Goal: Task Accomplishment & Management: Use online tool/utility

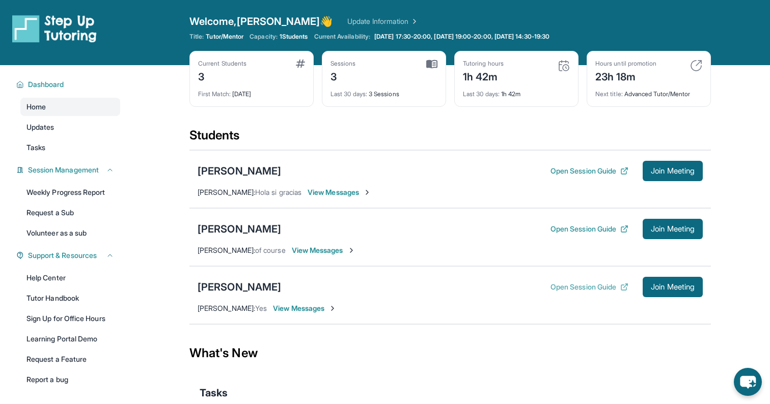
click at [564, 287] on button "Open Session Guide" at bounding box center [589, 287] width 78 height 10
click at [671, 288] on span "Join Meeting" at bounding box center [673, 287] width 44 height 6
click at [662, 290] on span "Join Meeting" at bounding box center [673, 287] width 44 height 6
click at [564, 289] on button "Open Session Guide" at bounding box center [589, 287] width 78 height 10
